Goal: Find specific page/section: Find specific page/section

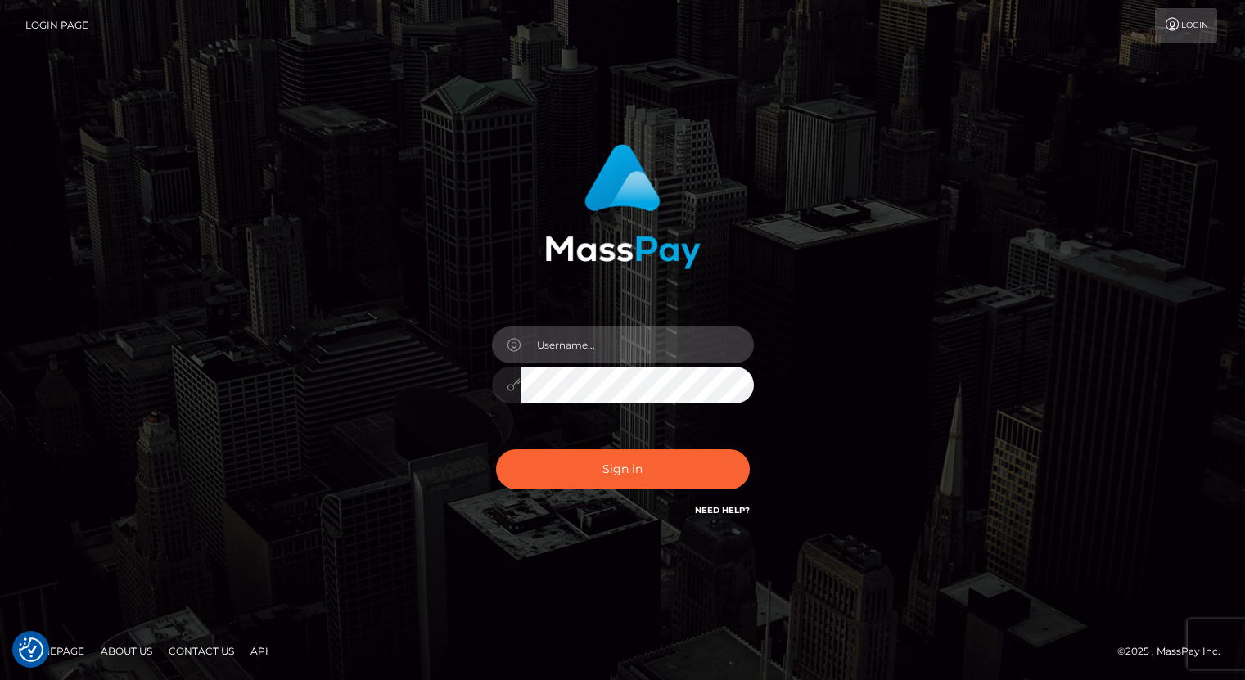
click at [630, 353] on input "text" at bounding box center [638, 345] width 233 height 37
type input "oli.fanvue"
click at [612, 339] on input "text" at bounding box center [638, 345] width 233 height 37
type input "oli.fanvue"
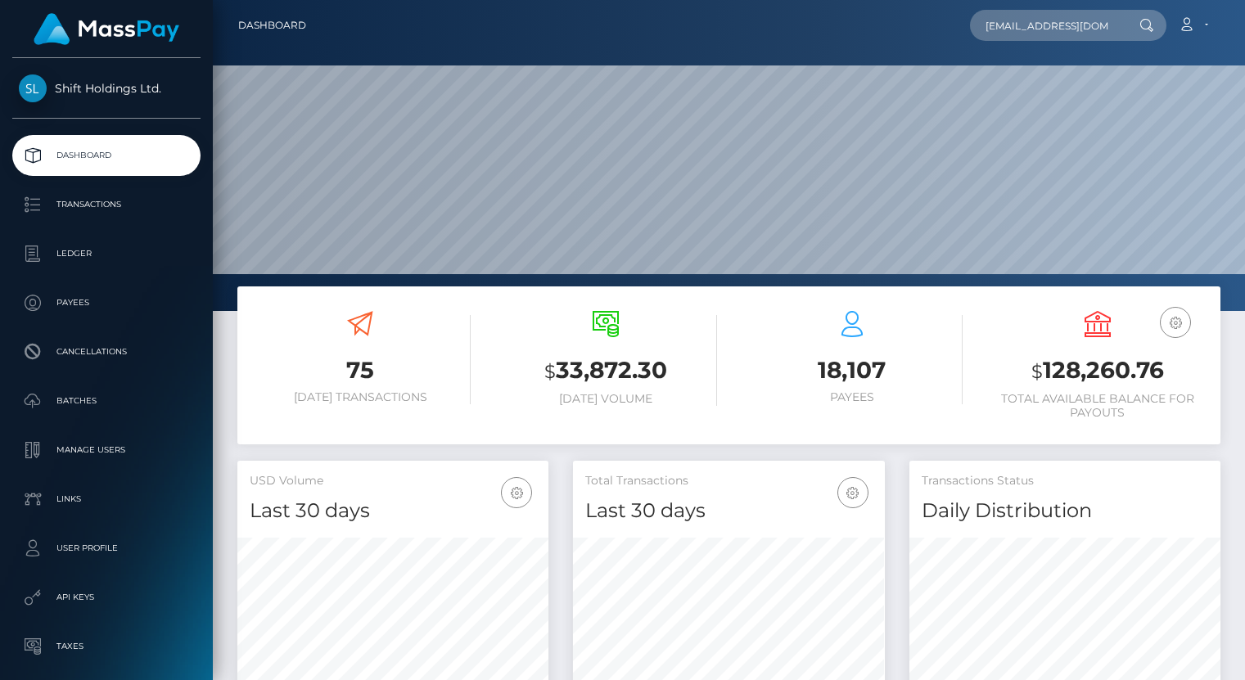
scroll to position [0, 72]
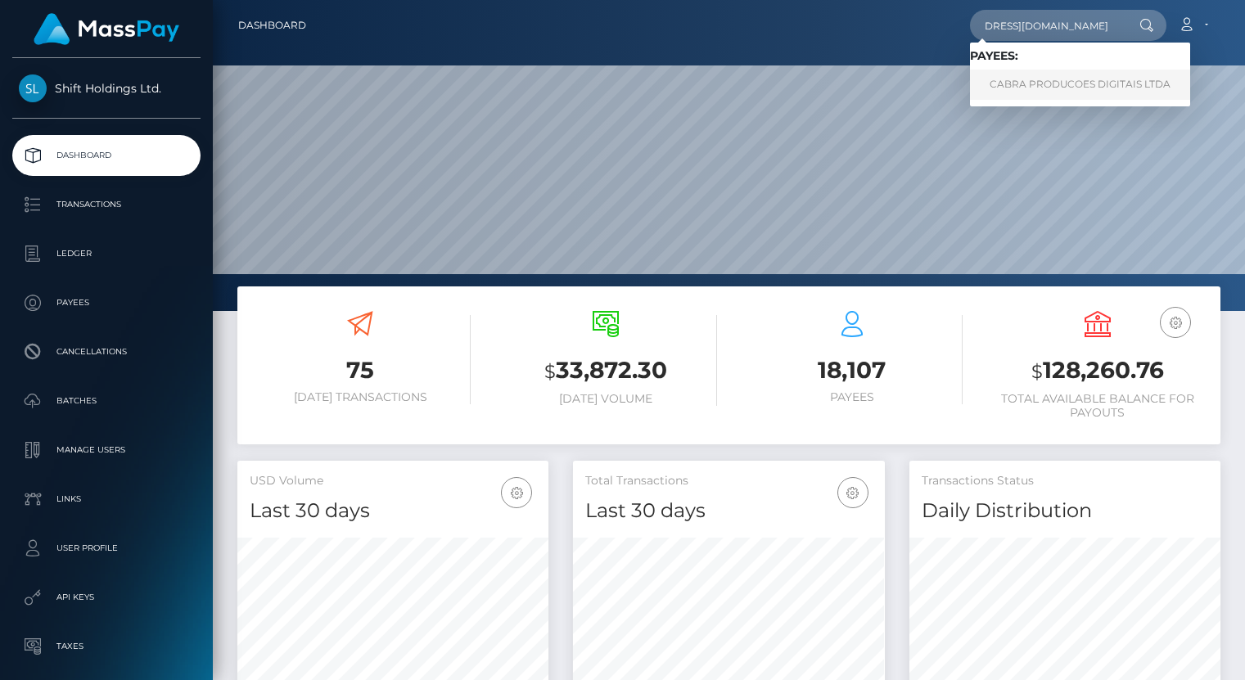
type input "contactovalentinacastillo@gmail.com"
click at [1037, 78] on link "CABRA PRODUCOES DIGITAIS LTDA" at bounding box center [1080, 85] width 220 height 30
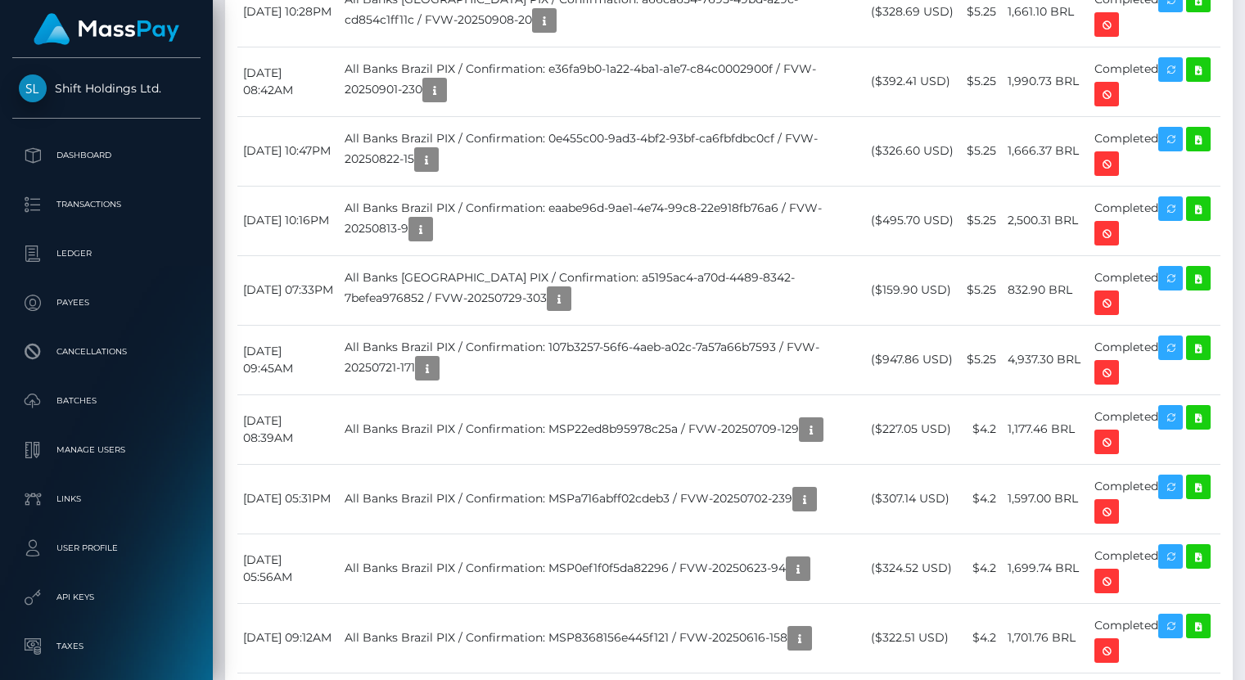
scroll to position [3870, 0]
